Goal: Transaction & Acquisition: Purchase product/service

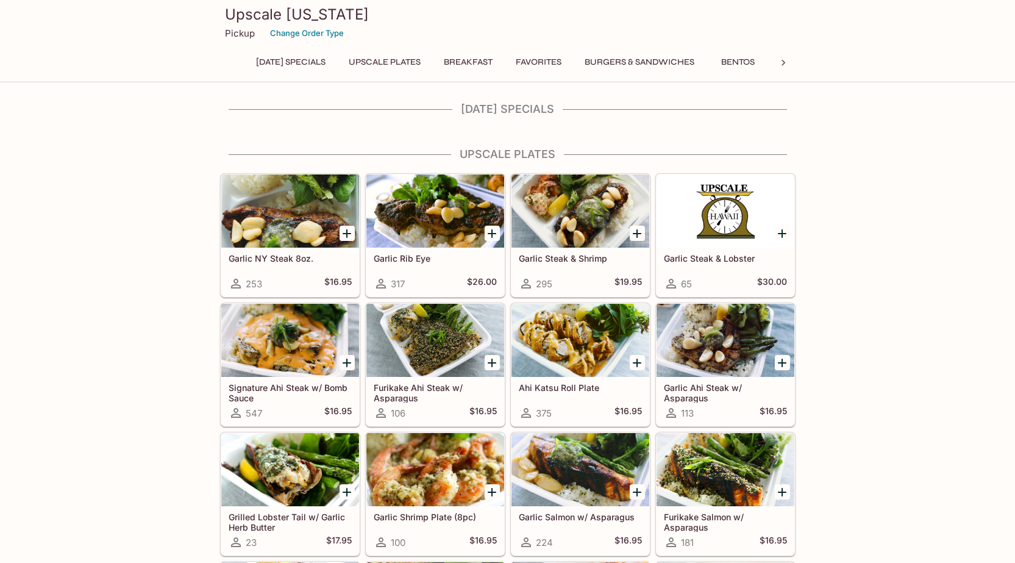
click at [540, 110] on h4 "[DATE] Specials" at bounding box center [508, 108] width 576 height 13
click at [496, 123] on div "[DATE] Specials" at bounding box center [508, 112] width 576 height 21
click at [501, 106] on h4 "[DATE] Specials" at bounding box center [508, 108] width 576 height 13
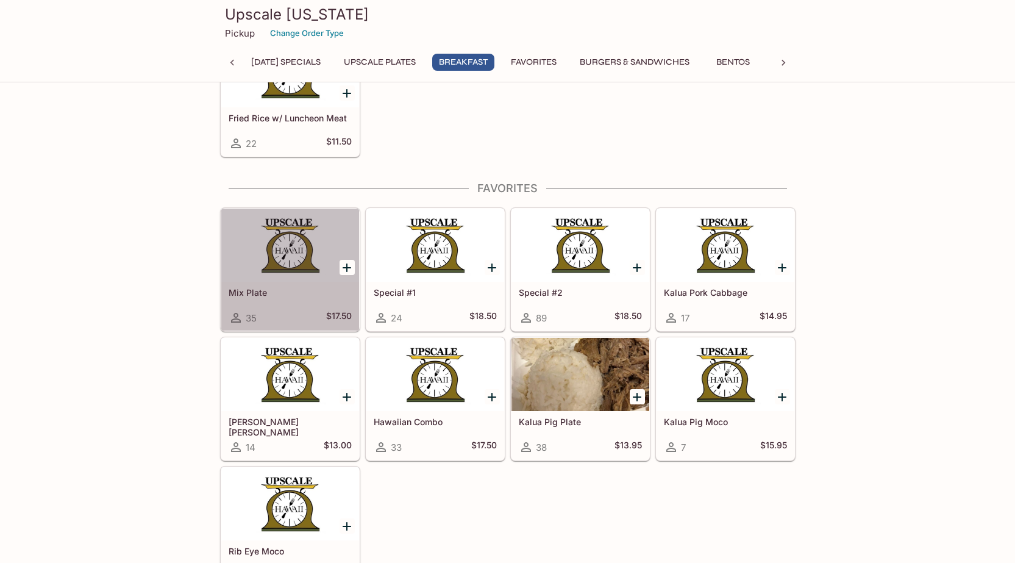
click at [285, 243] on div at bounding box center [290, 245] width 138 height 73
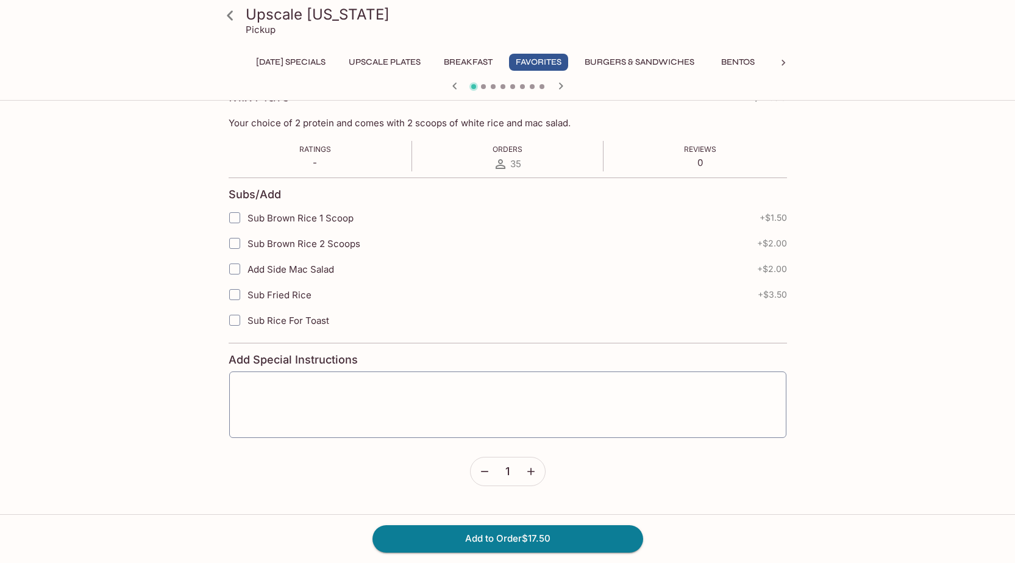
scroll to position [61, 0]
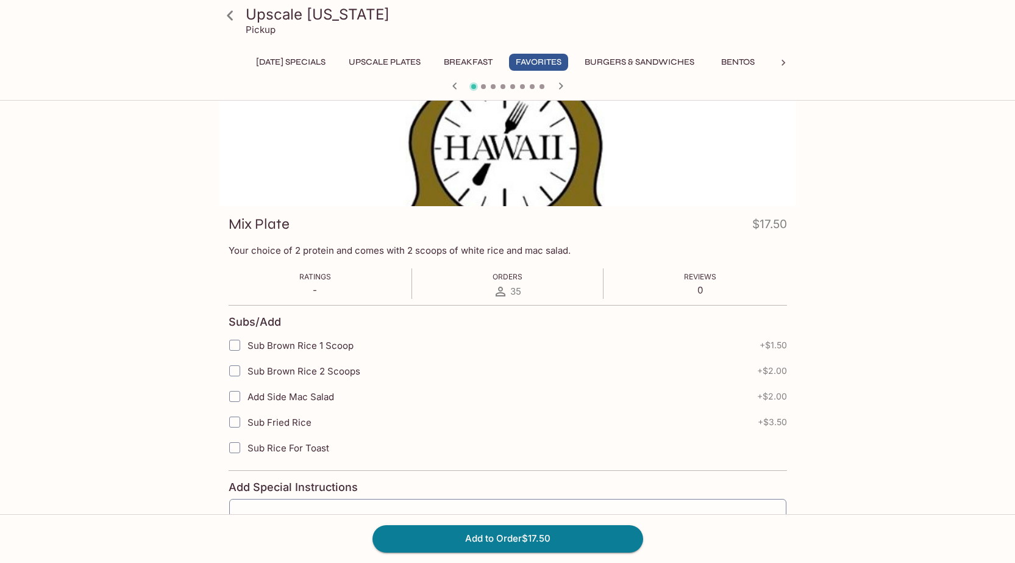
click at [315, 278] on span "Ratings" at bounding box center [315, 276] width 32 height 9
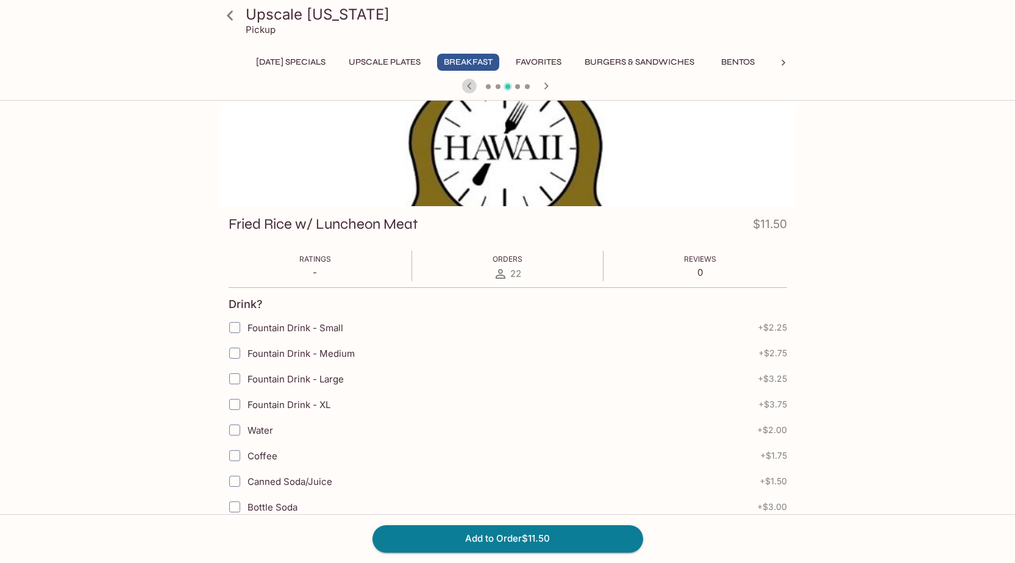
click at [469, 86] on icon "button" at bounding box center [469, 86] width 15 height 15
click at [549, 85] on icon "button" at bounding box center [546, 86] width 15 height 15
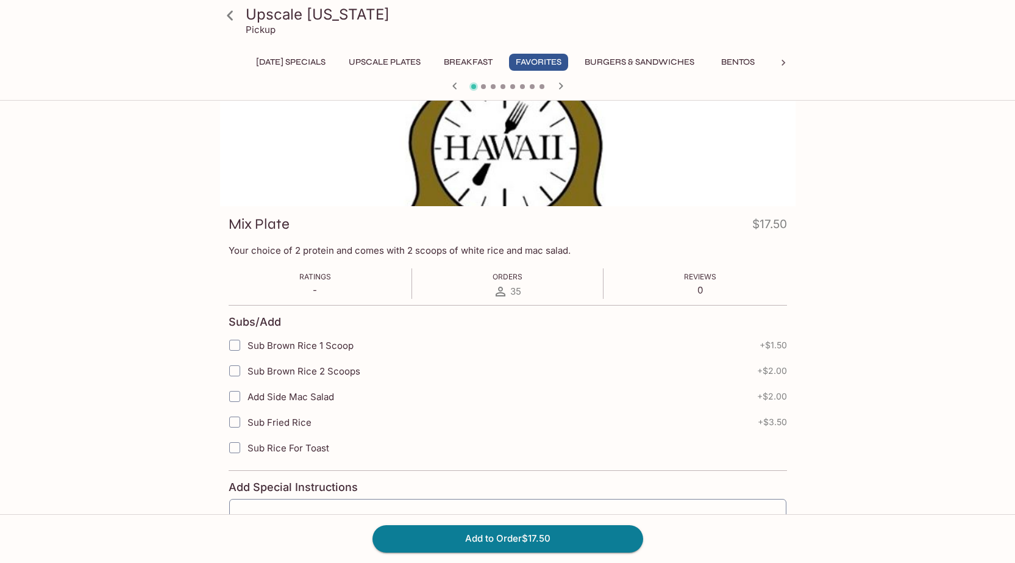
click at [571, 163] on div at bounding box center [508, 126] width 576 height 162
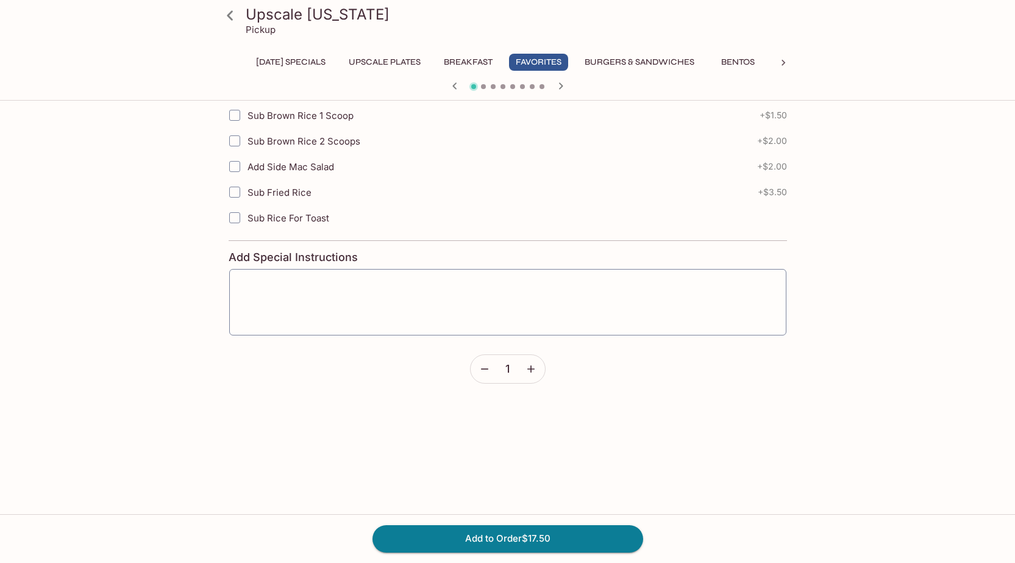
scroll to position [366, 0]
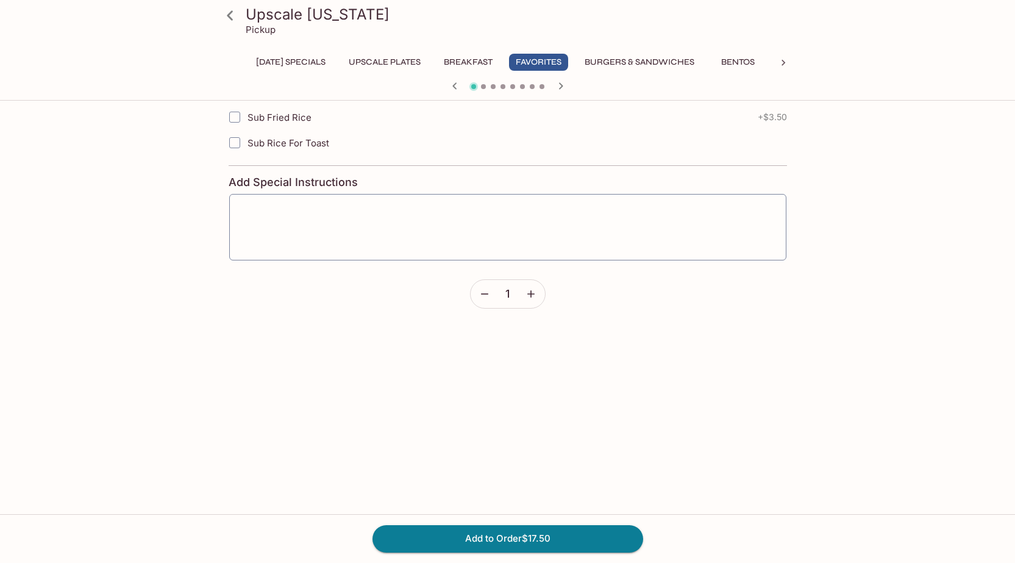
click at [533, 293] on icon "button" at bounding box center [531, 294] width 12 height 12
click at [483, 295] on icon "button" at bounding box center [485, 294] width 12 height 12
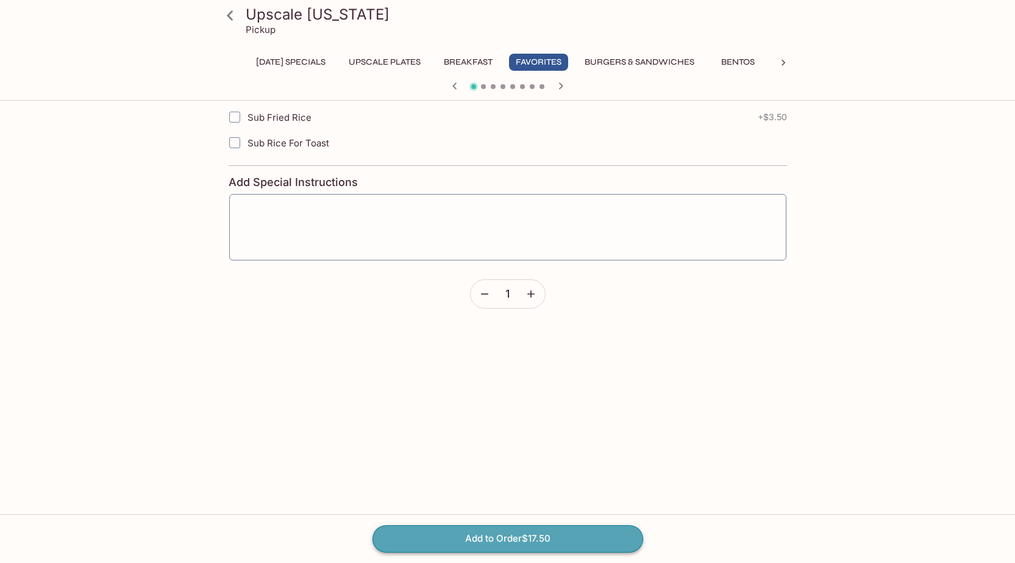
click at [541, 530] on button "Add to Order $17.50" at bounding box center [508, 538] width 271 height 27
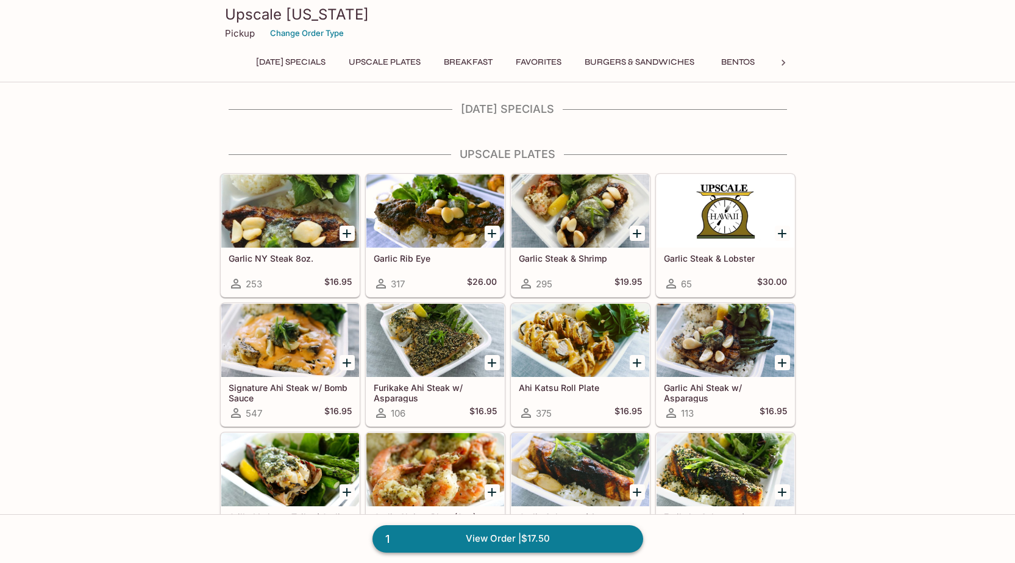
click at [565, 538] on link "1 View Order | $17.50" at bounding box center [508, 538] width 271 height 27
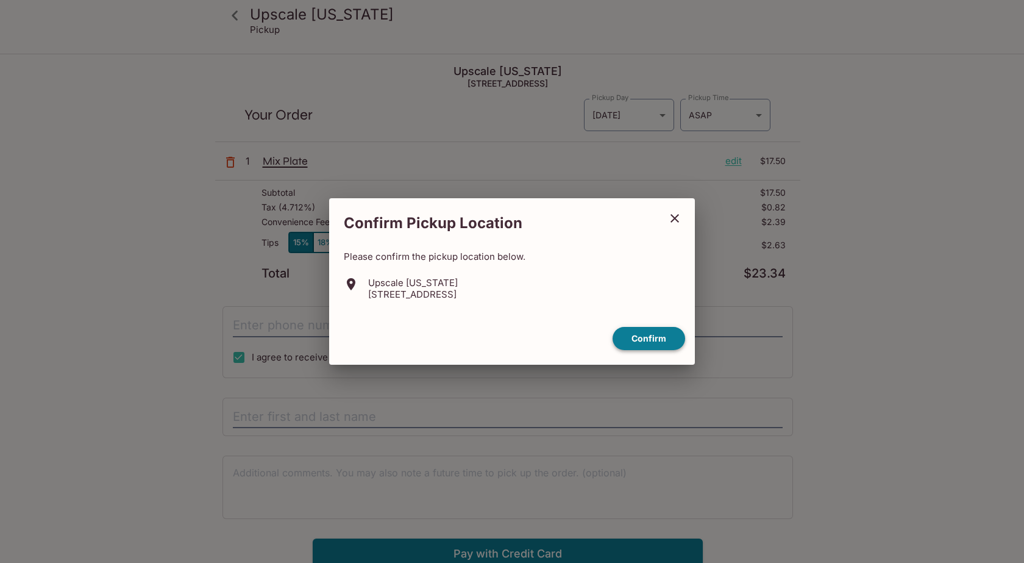
click at [652, 343] on button "Confirm" at bounding box center [649, 339] width 73 height 24
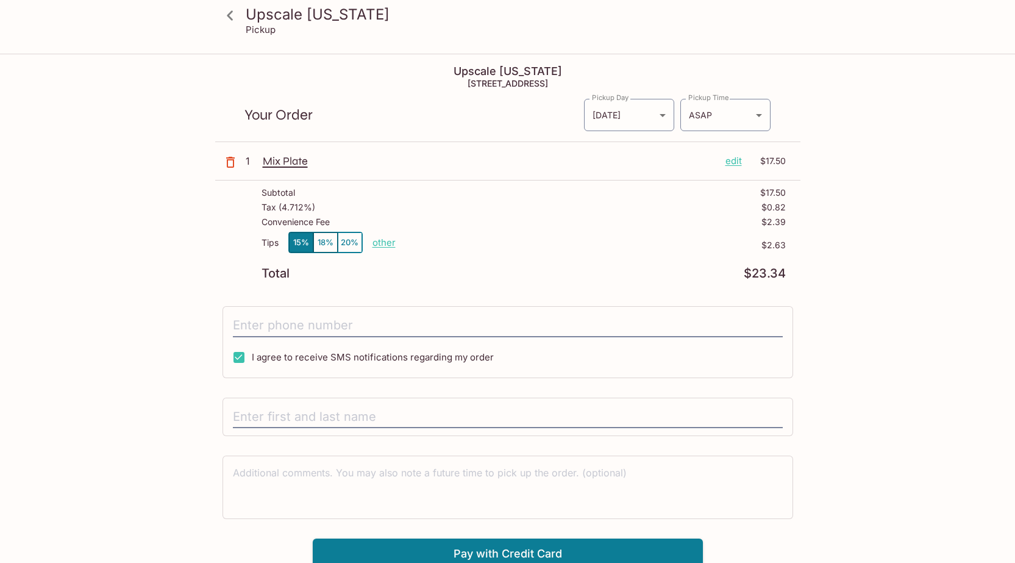
click at [287, 161] on p "Mix Plate" at bounding box center [489, 160] width 453 height 13
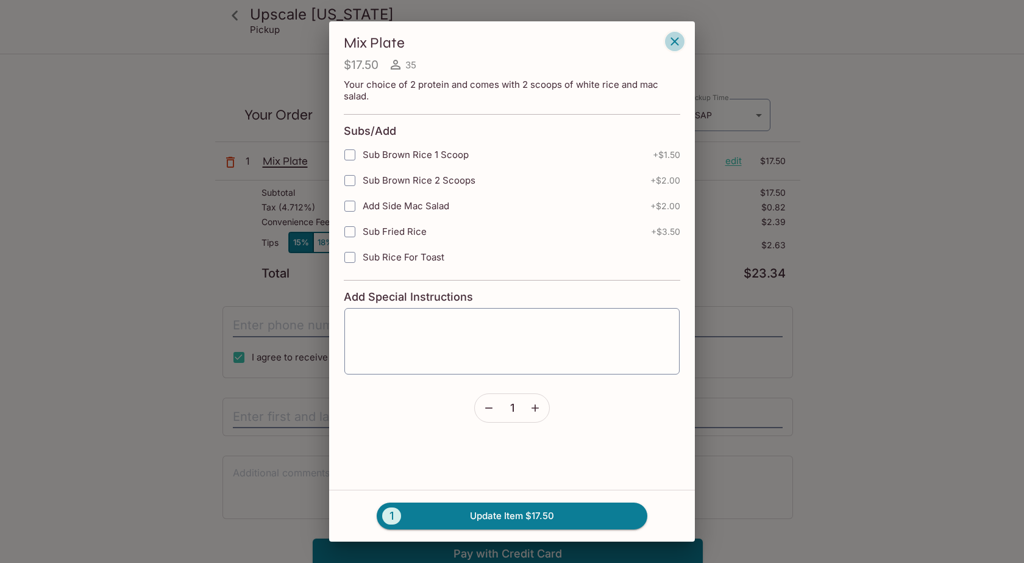
click at [674, 38] on icon "button" at bounding box center [675, 41] width 15 height 15
